Goal: Browse casually: Explore the website without a specific task or goal

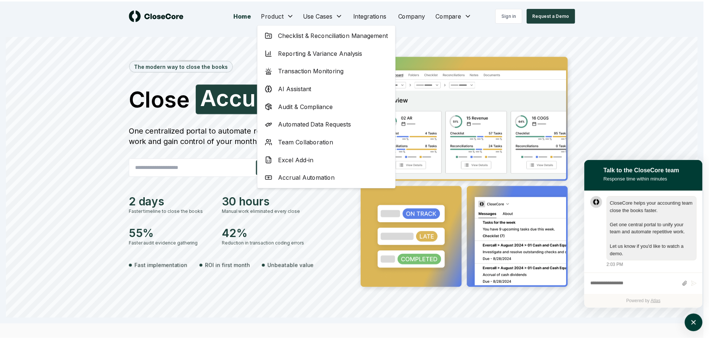
scroll to position [0, 0]
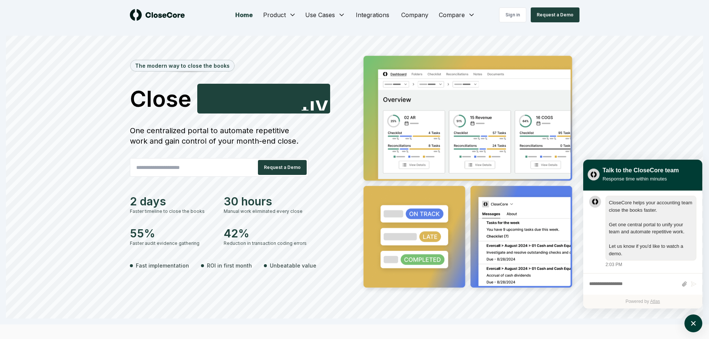
click at [686, 323] on button "atlas-launcher" at bounding box center [693, 323] width 18 height 18
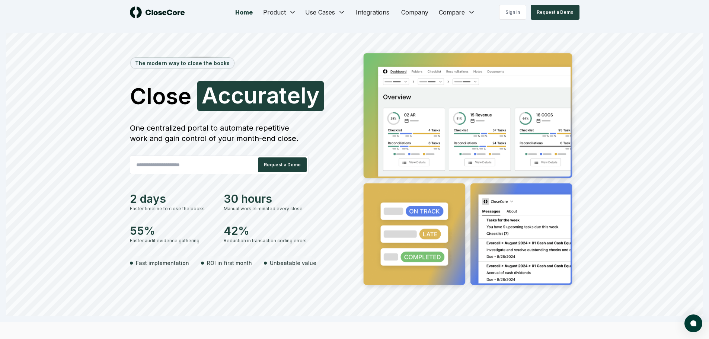
scroll to position [3, 0]
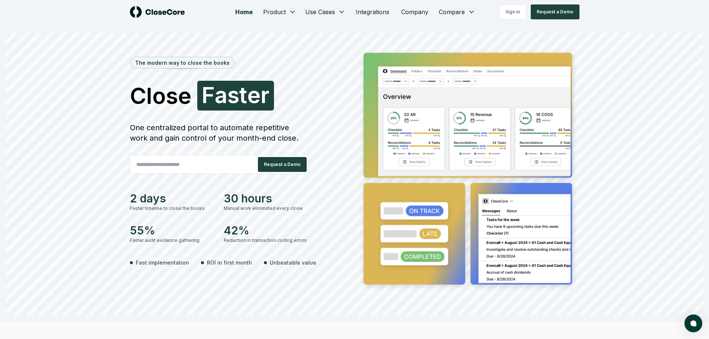
click at [64, 273] on div "The modern way to close the books Close Faster F a s t e r One centralized port…" at bounding box center [354, 182] width 697 height 268
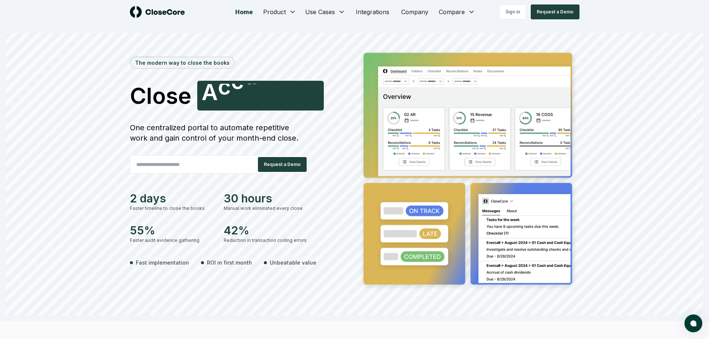
click at [73, 279] on div "The modern way to close the books Close Confidently A c c u r a t e l y One cen…" at bounding box center [354, 182] width 697 height 268
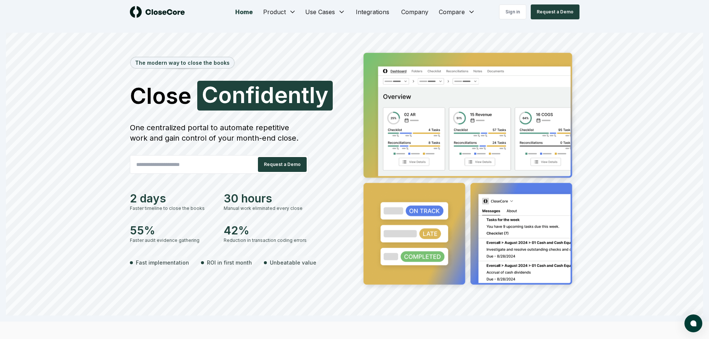
drag, startPoint x: 82, startPoint y: 139, endPoint x: 73, endPoint y: 139, distance: 8.9
click at [82, 139] on div "The modern way to close the books Close Confidently C o n f i d e n t l y One c…" at bounding box center [354, 182] width 697 height 268
